Goal: Task Accomplishment & Management: Complete application form

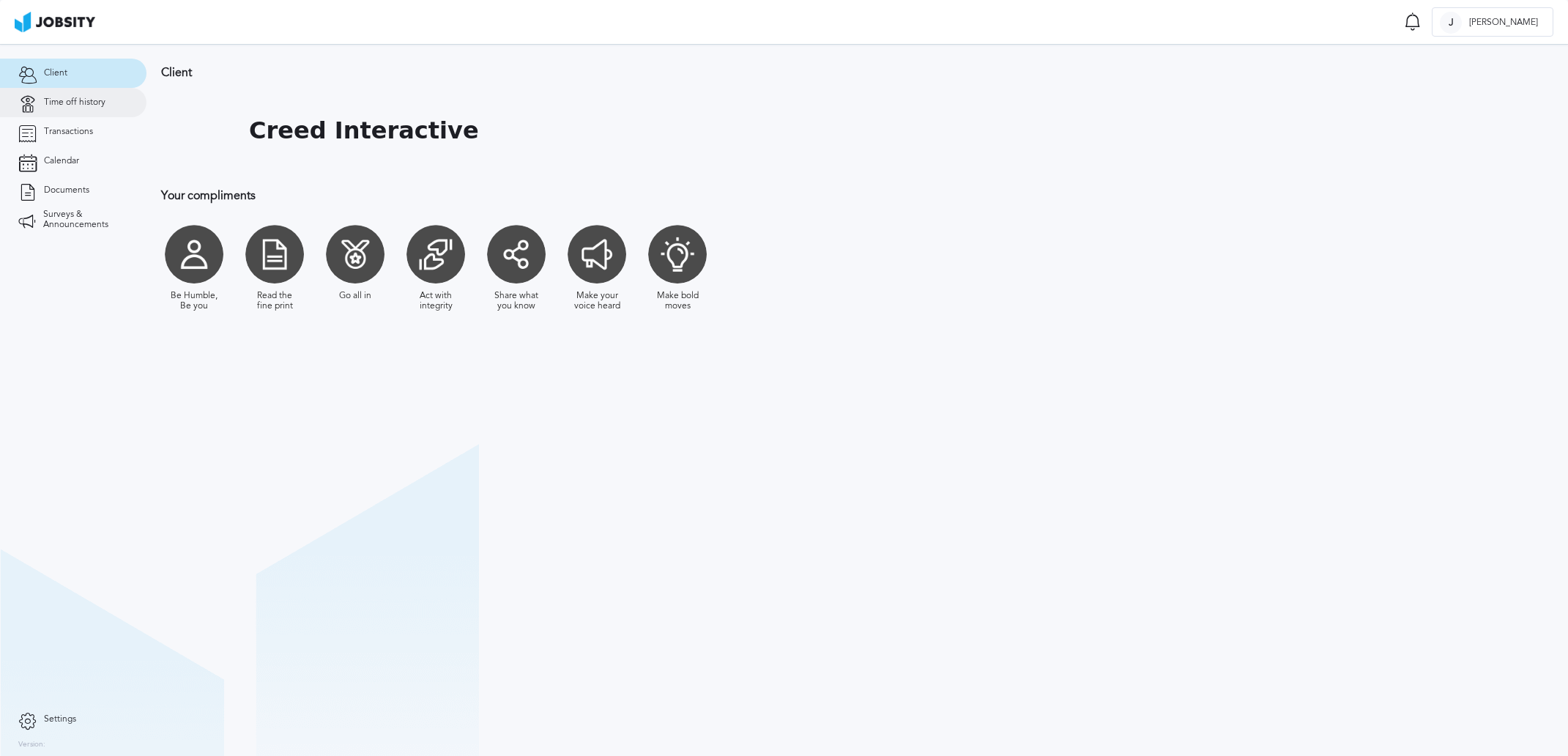
click at [89, 112] on link "Time off history" at bounding box center [73, 102] width 147 height 30
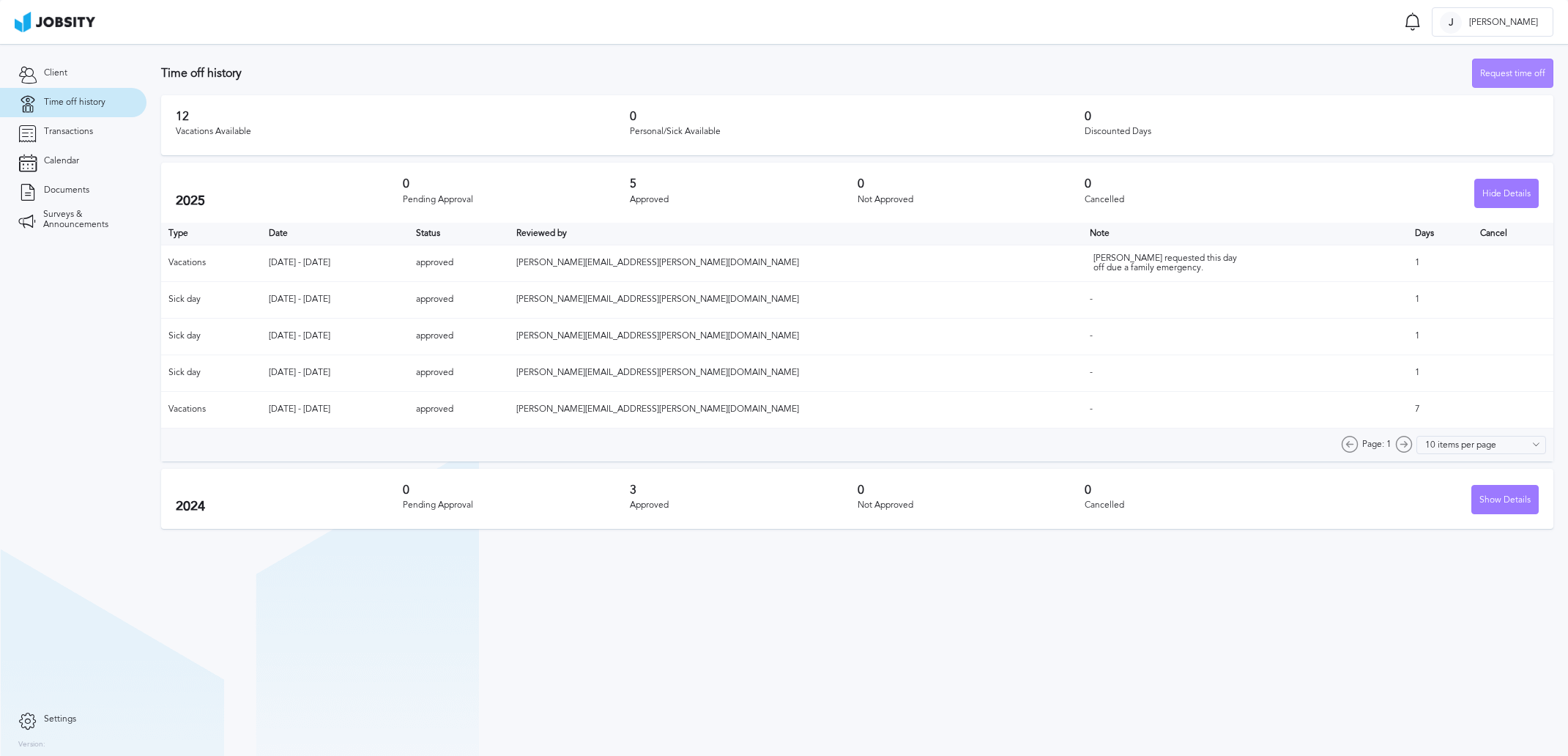
click at [1502, 80] on div "Request time off" at bounding box center [1512, 74] width 80 height 30
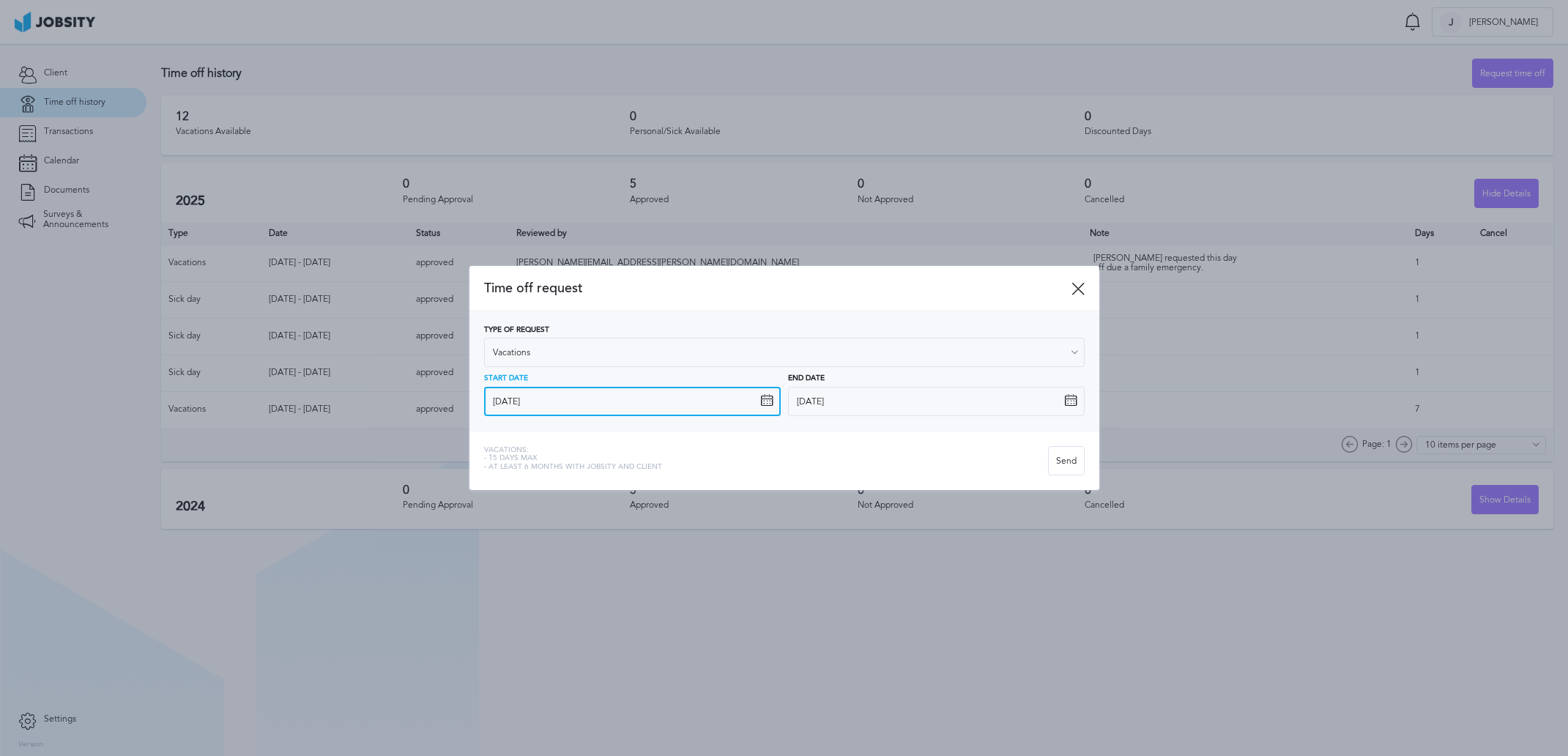
click at [534, 406] on input "[DATE]" at bounding box center [633, 402] width 297 height 30
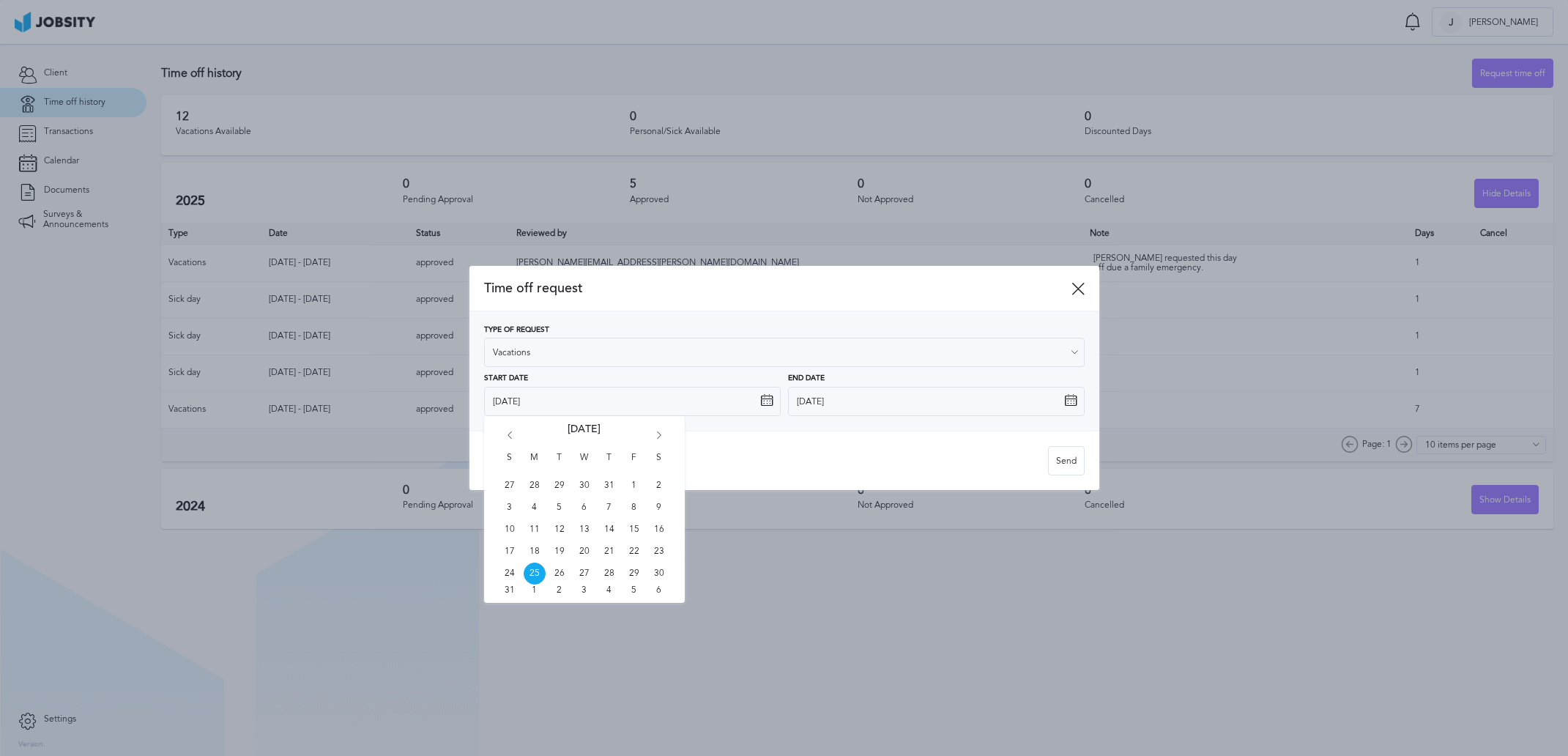
click at [654, 433] on icon "Go forward 1 month" at bounding box center [659, 438] width 13 height 13
click at [638, 531] on span "17" at bounding box center [634, 530] width 22 height 22
type input "[DATE]"
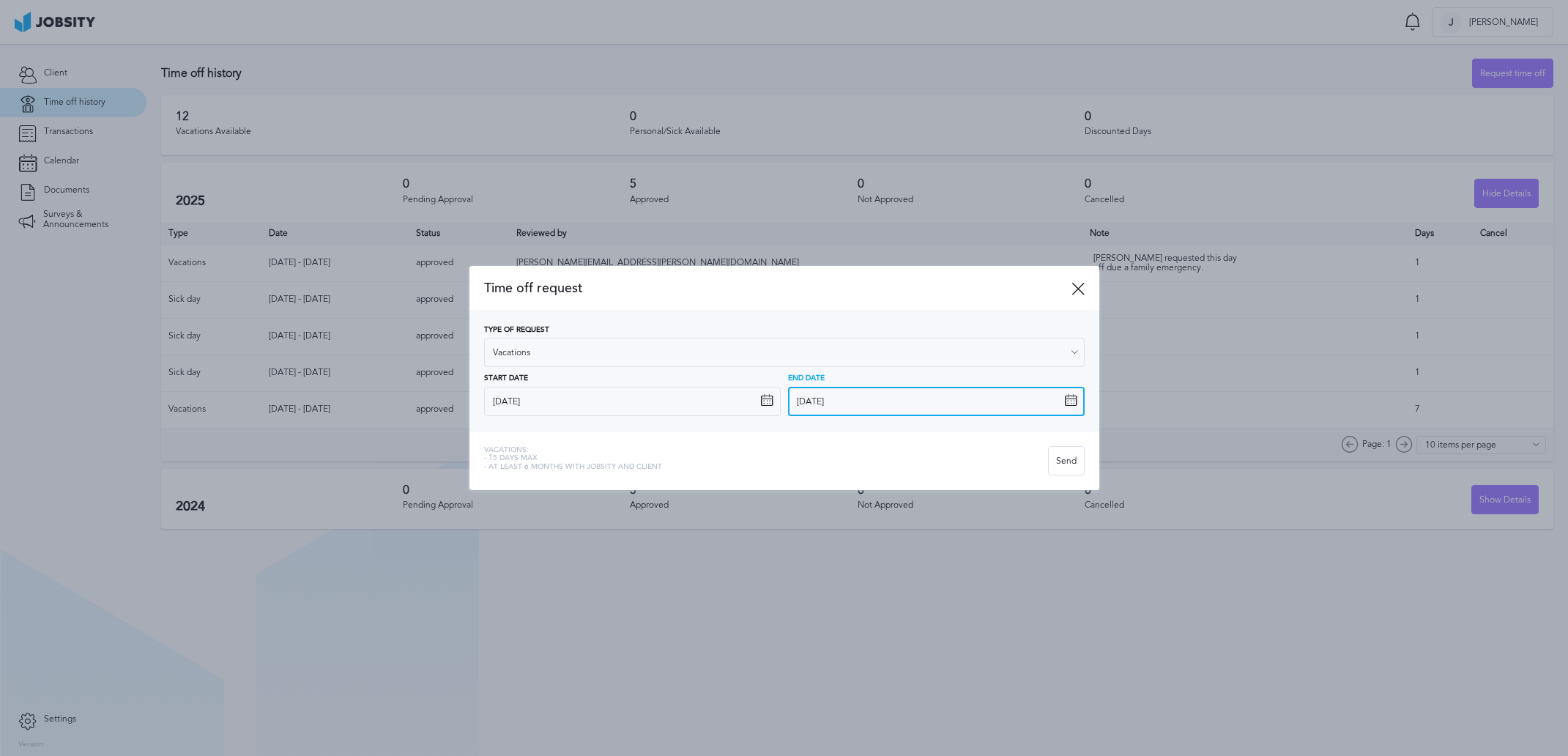
click at [807, 403] on input "[DATE]" at bounding box center [936, 402] width 297 height 30
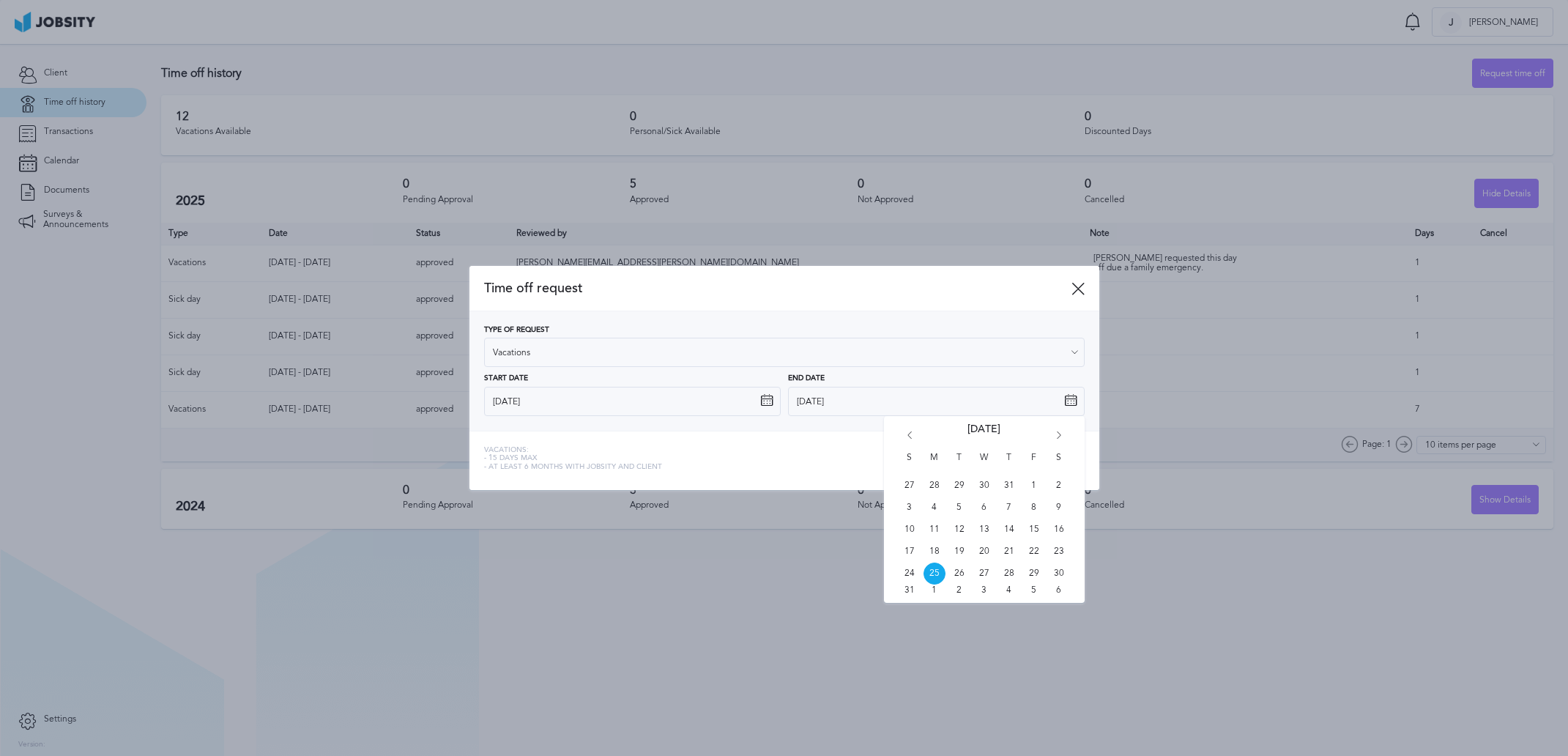
click at [1057, 430] on div "S M T W T F S 27 28 29 30 31 1 2 3 4 5 6 7 8 9 10 11 12 13 14 15 16 17 18 19 20…" at bounding box center [984, 510] width 201 height 187
click at [1061, 431] on icon "Go forward 1 month" at bounding box center [1059, 438] width 13 height 13
click at [982, 549] on span "22" at bounding box center [984, 551] width 22 height 22
type input "[DATE]"
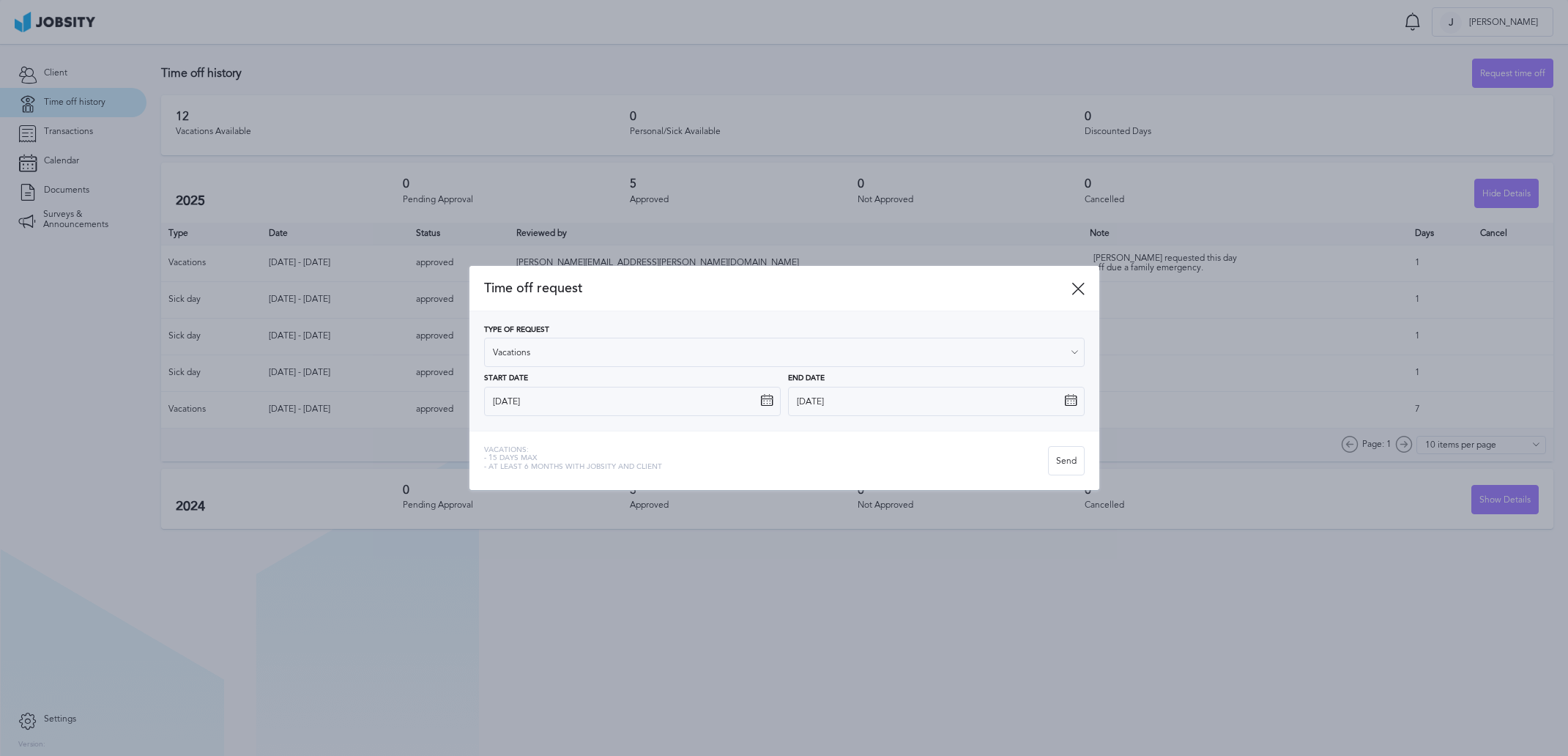
click at [886, 457] on div "Vacations: - 15 days max - At least 6 months with jobsity and client" at bounding box center [766, 461] width 564 height 30
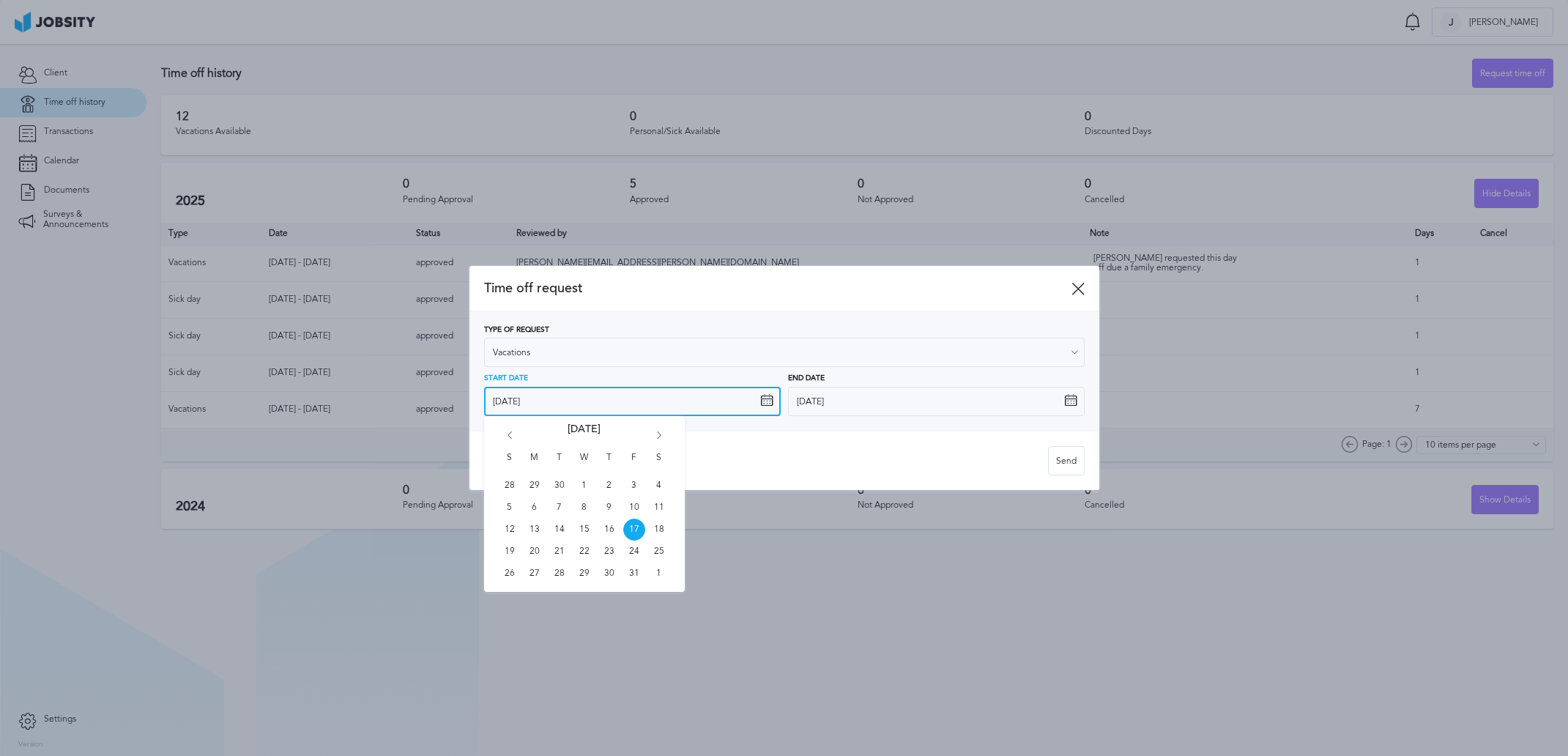
click at [618, 399] on input "[DATE]" at bounding box center [633, 402] width 297 height 30
click at [631, 554] on span "24" at bounding box center [634, 551] width 22 height 22
type input "[DATE]"
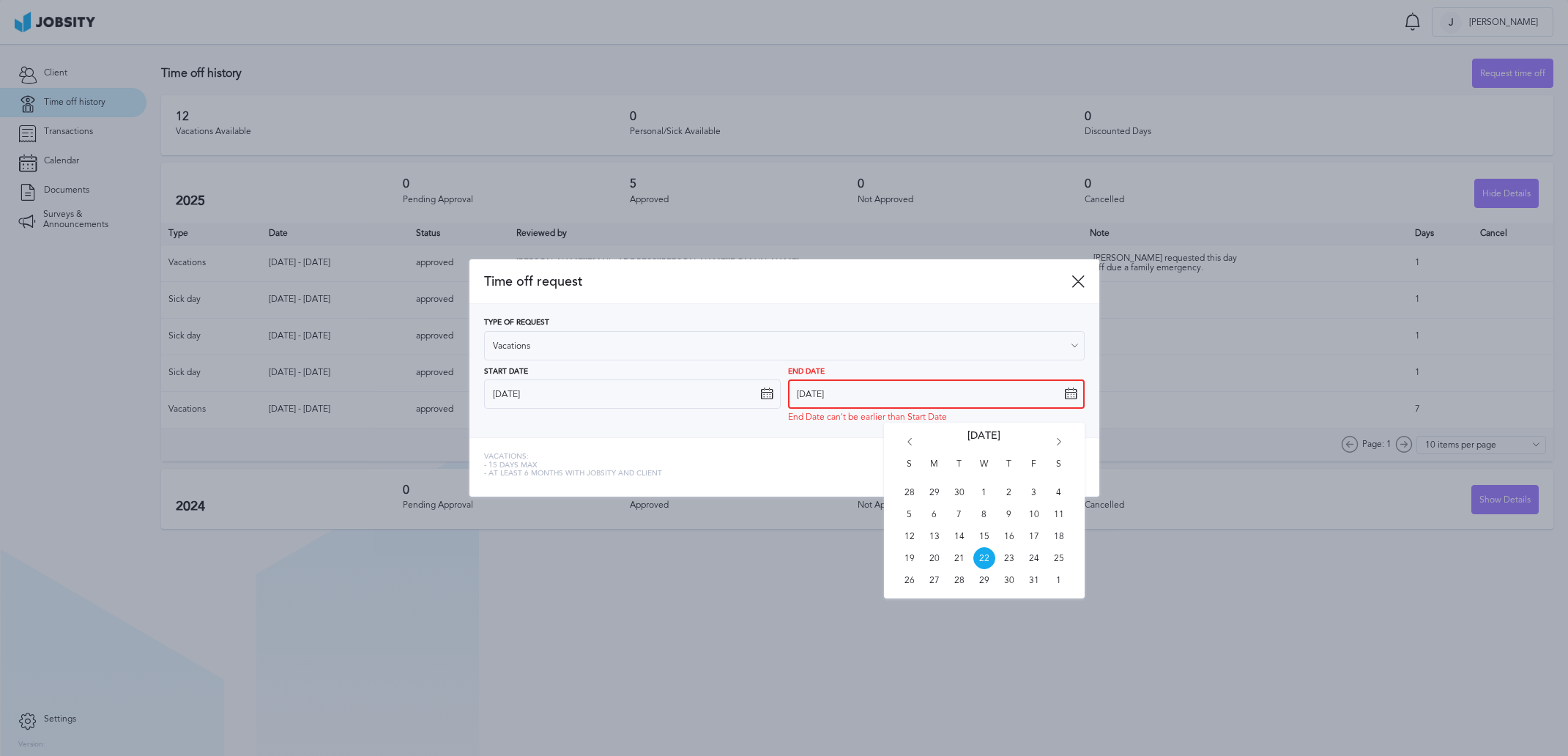
click at [822, 389] on input "[DATE]" at bounding box center [936, 394] width 297 height 30
click at [965, 576] on span "28" at bounding box center [959, 580] width 22 height 22
type input "[DATE]"
